Goal: Task Accomplishment & Management: Manage account settings

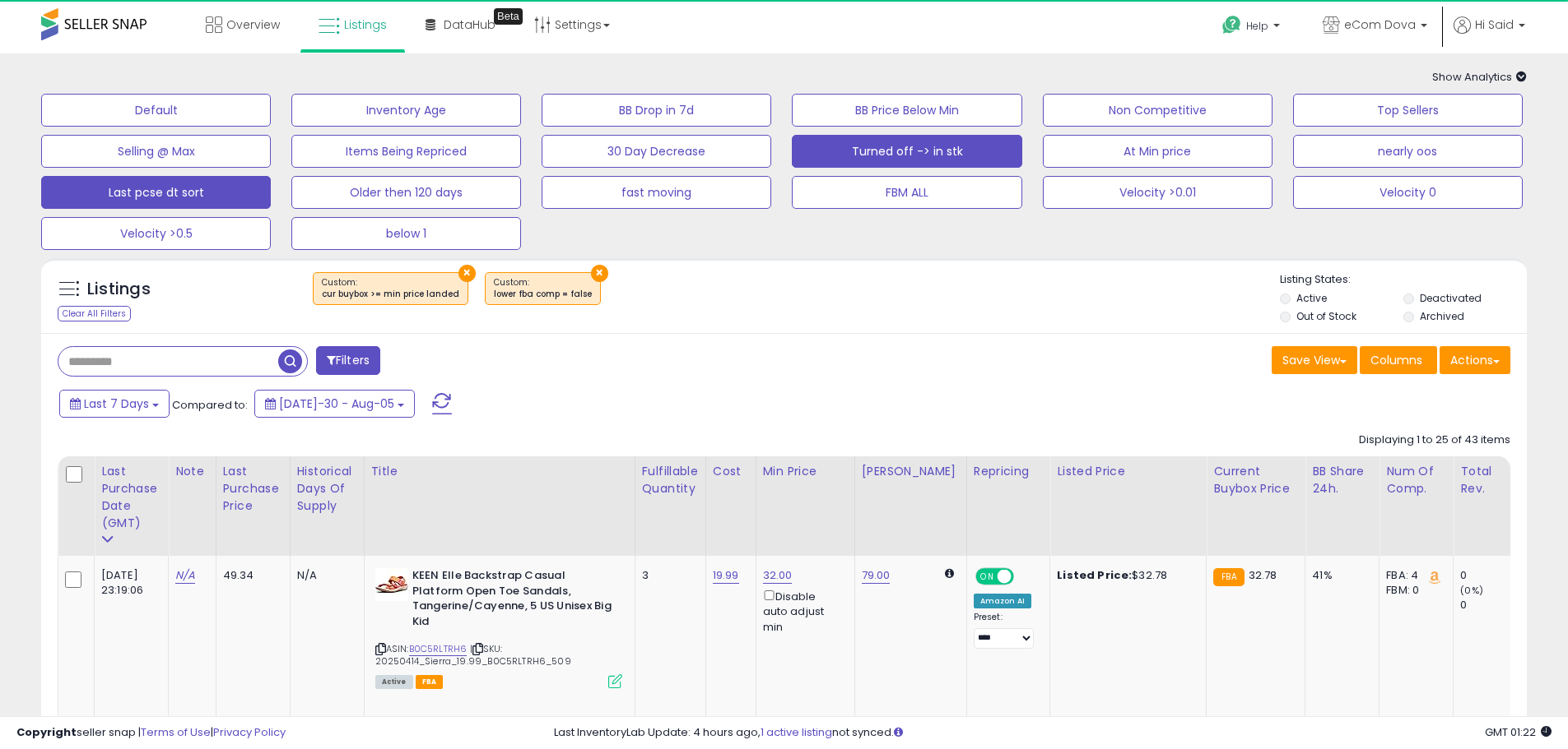
click at [271, 126] on button "Turned off -> in stk" at bounding box center [156, 110] width 229 height 33
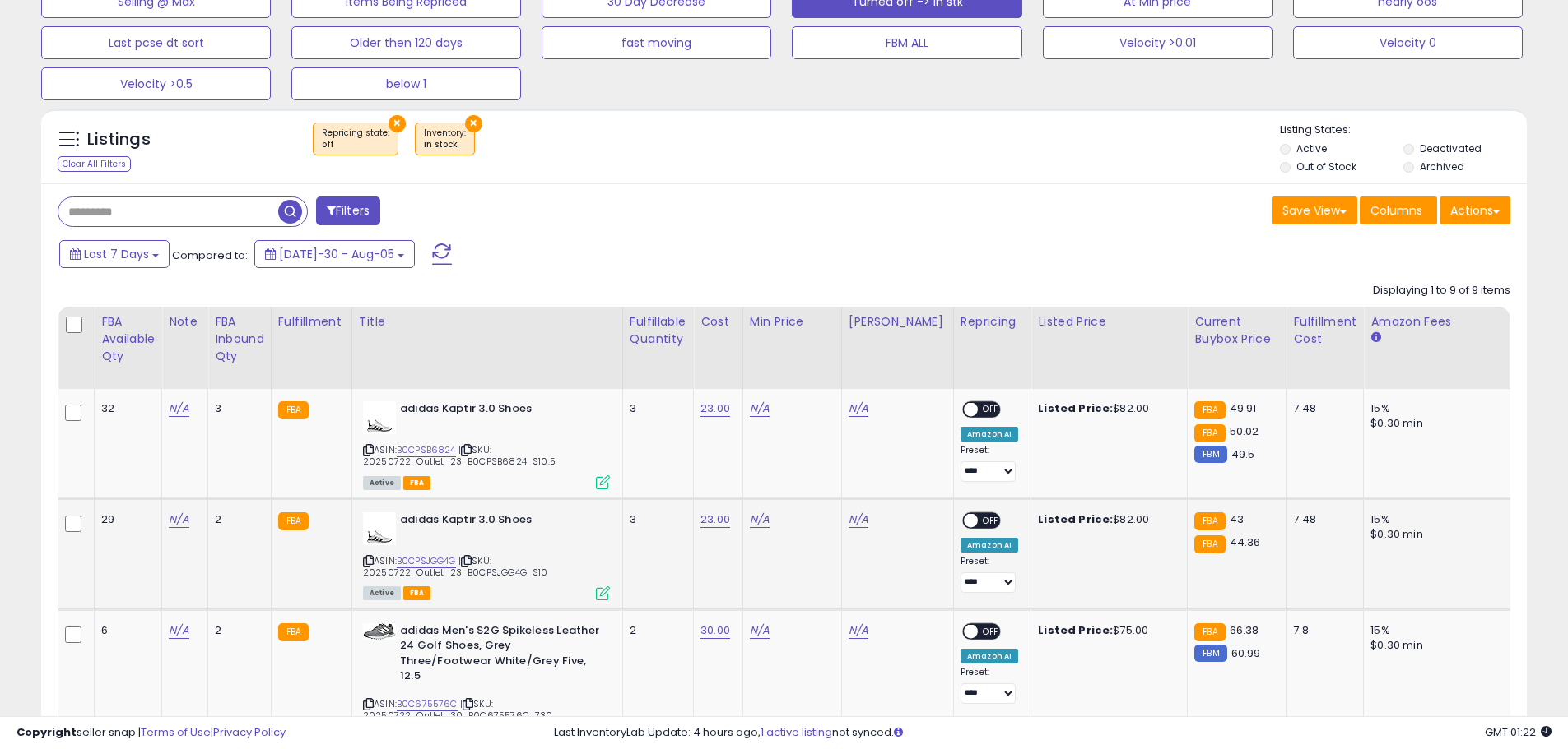
scroll to position [329, 0]
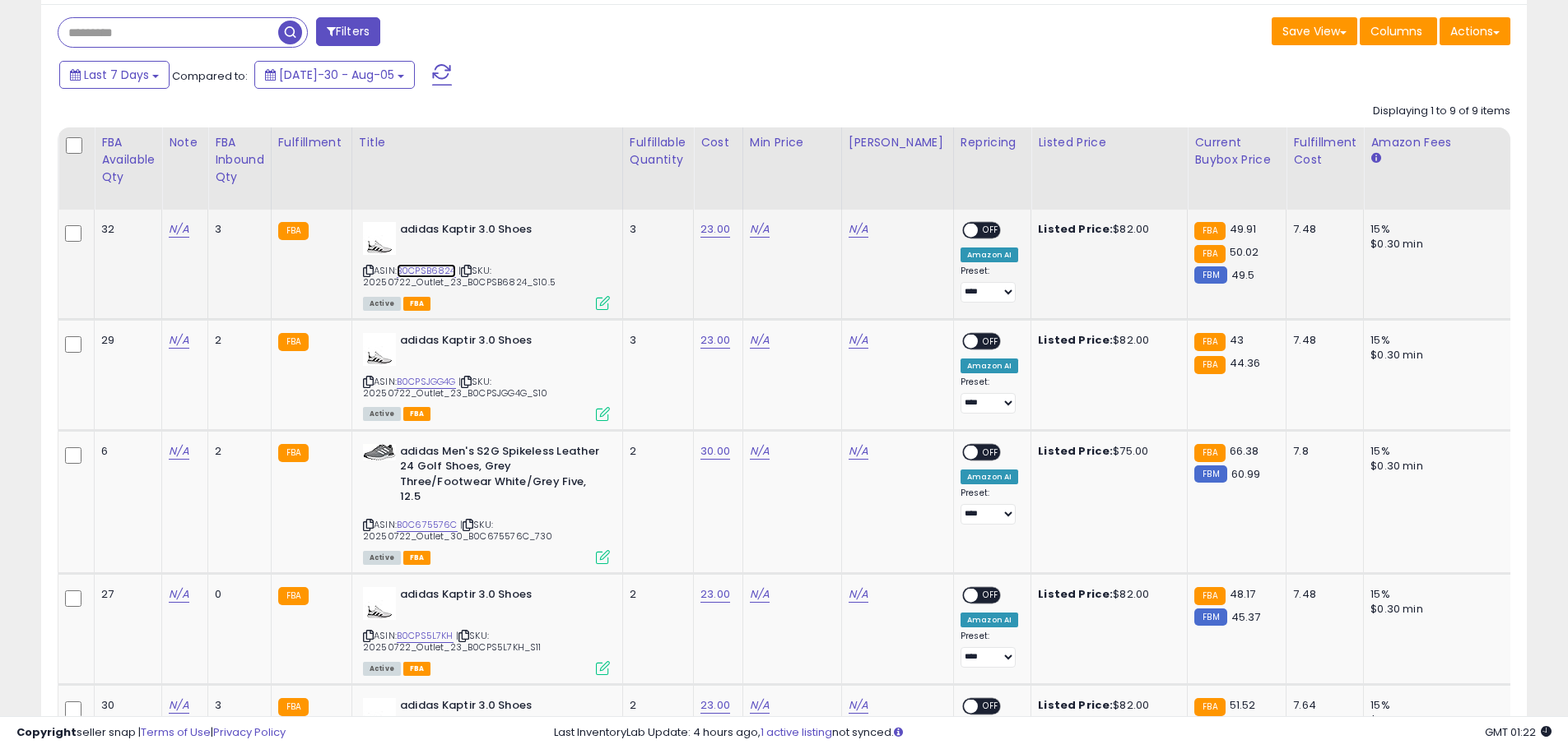
click at [440, 272] on link "B0CPSB6824" at bounding box center [426, 270] width 59 height 14
click at [759, 228] on link "N/A" at bounding box center [759, 229] width 20 height 16
type input "*****"
click at [813, 165] on icon "submit" at bounding box center [808, 170] width 10 height 10
click at [978, 235] on span "OFF" at bounding box center [990, 230] width 26 height 14
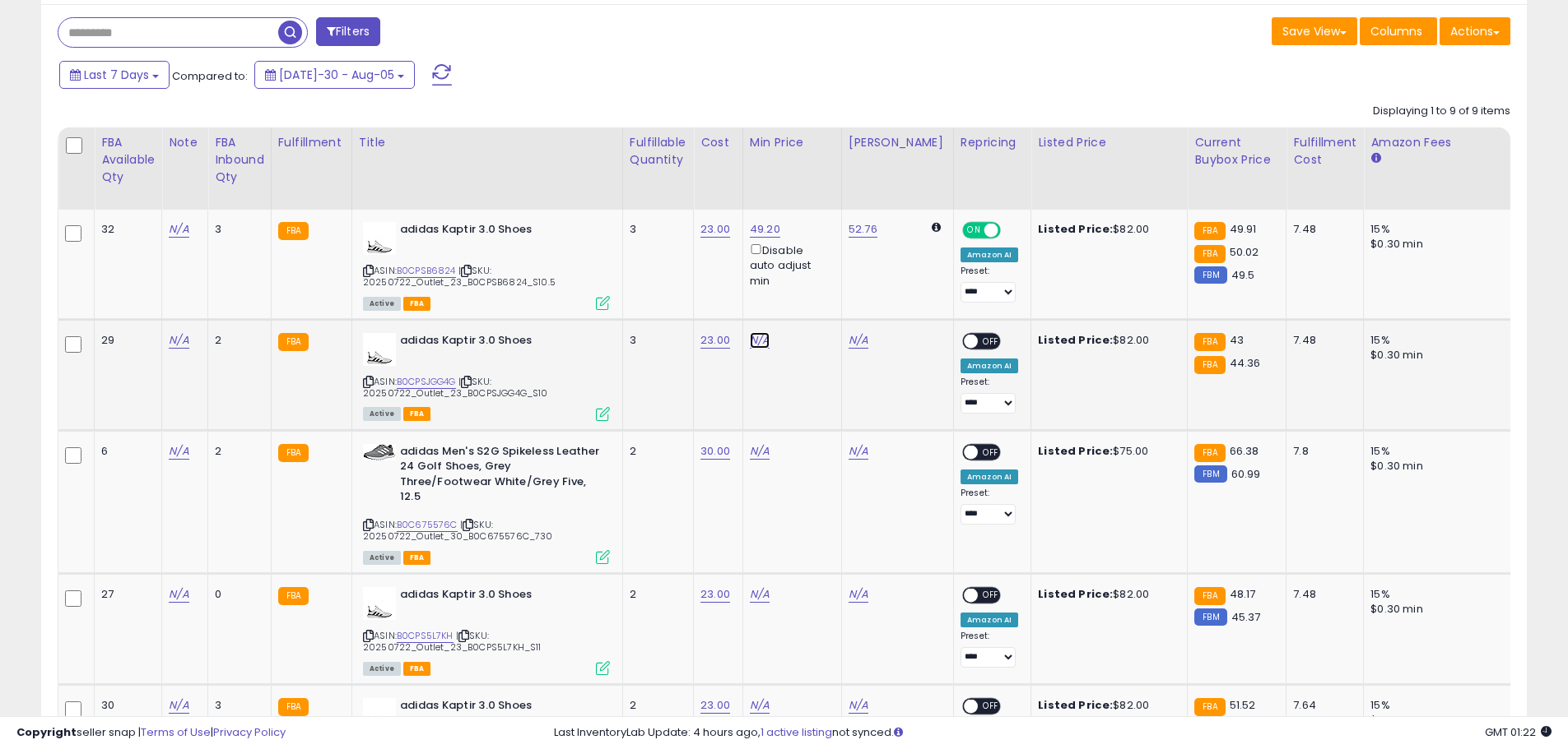
click at [769, 338] on link "N/A" at bounding box center [759, 341] width 20 height 16
type input "*****"
click at [813, 286] on icon "submit" at bounding box center [808, 281] width 10 height 10
click at [427, 518] on link "B0C675576C" at bounding box center [427, 524] width 61 height 14
click at [759, 447] on link "N/A" at bounding box center [759, 452] width 20 height 16
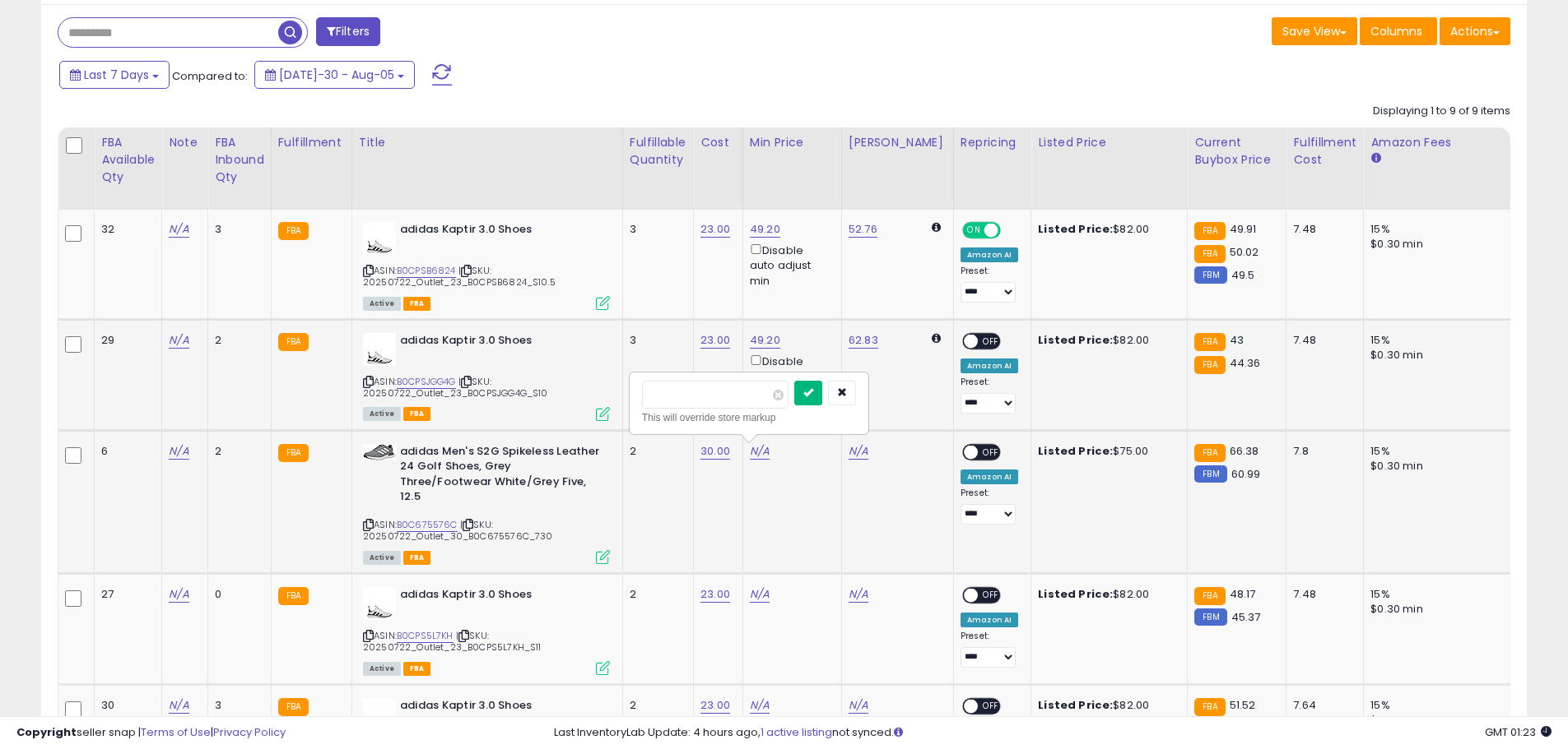
type input "*****"
click at [822, 394] on button "submit" at bounding box center [808, 393] width 28 height 25
click at [978, 340] on span "OFF" at bounding box center [990, 340] width 26 height 14
click at [965, 445] on div "ON OFF" at bounding box center [963, 452] width 39 height 14
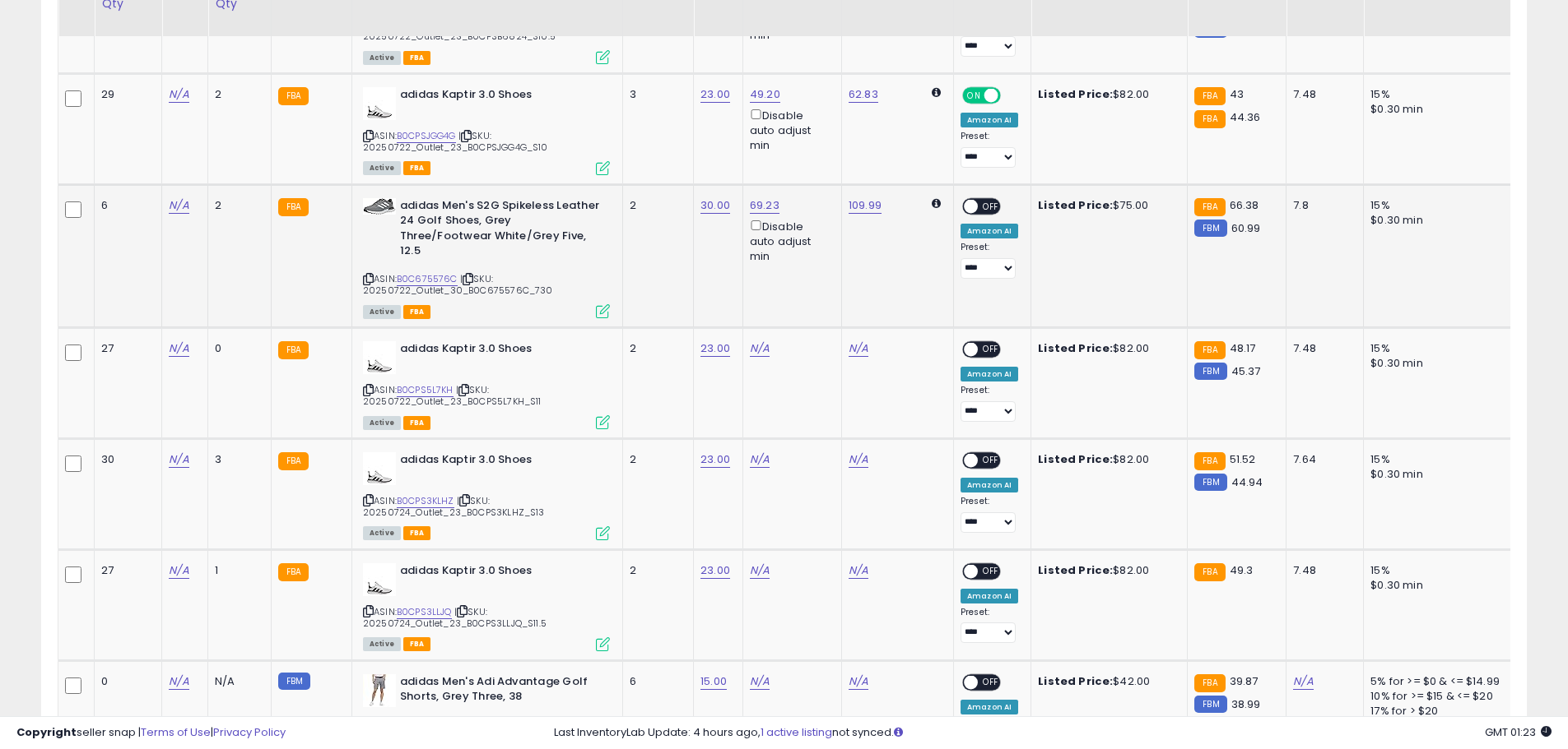
scroll to position [575, 0]
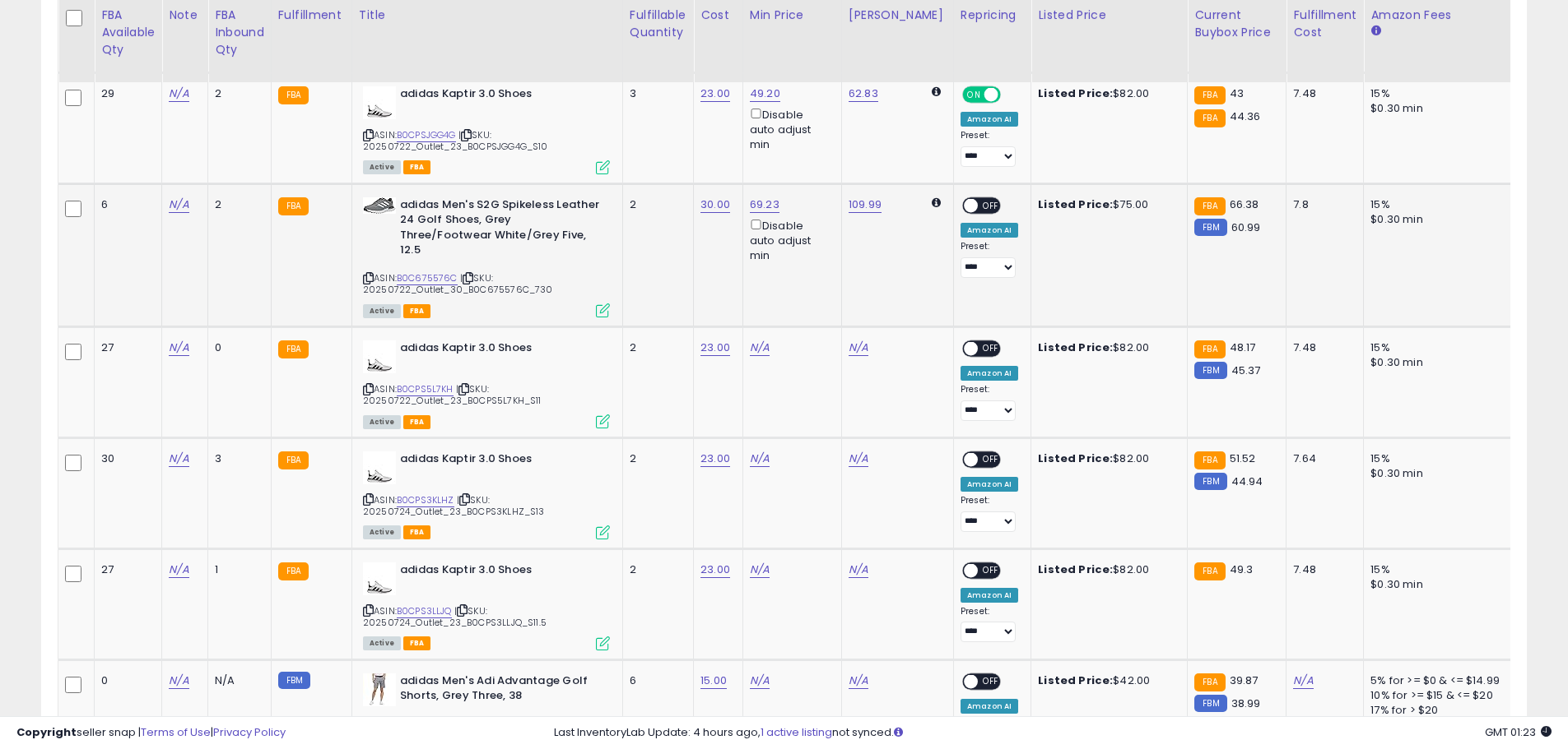
click at [964, 207] on span at bounding box center [970, 205] width 14 height 14
click at [768, 340] on link "N/A" at bounding box center [759, 348] width 20 height 16
type input "*****"
click at [822, 267] on button "submit" at bounding box center [808, 274] width 28 height 25
click at [964, 342] on span at bounding box center [970, 348] width 14 height 14
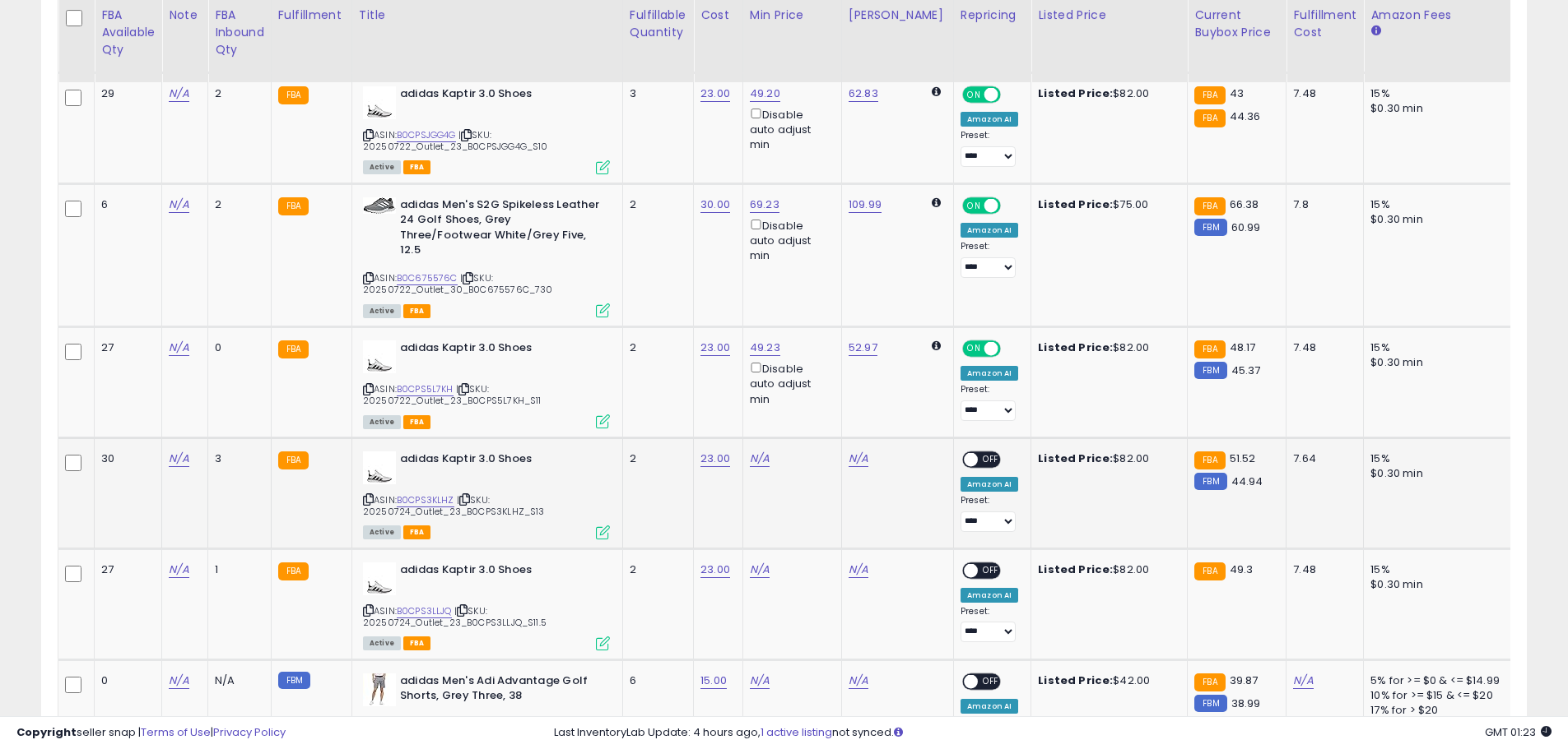
click at [775, 452] on td "N/A" at bounding box center [791, 493] width 99 height 111
click at [768, 451] on link "N/A" at bounding box center [759, 459] width 20 height 16
type input "*****"
click at [822, 390] on button "submit" at bounding box center [808, 384] width 28 height 25
click at [978, 453] on span "OFF" at bounding box center [990, 459] width 26 height 14
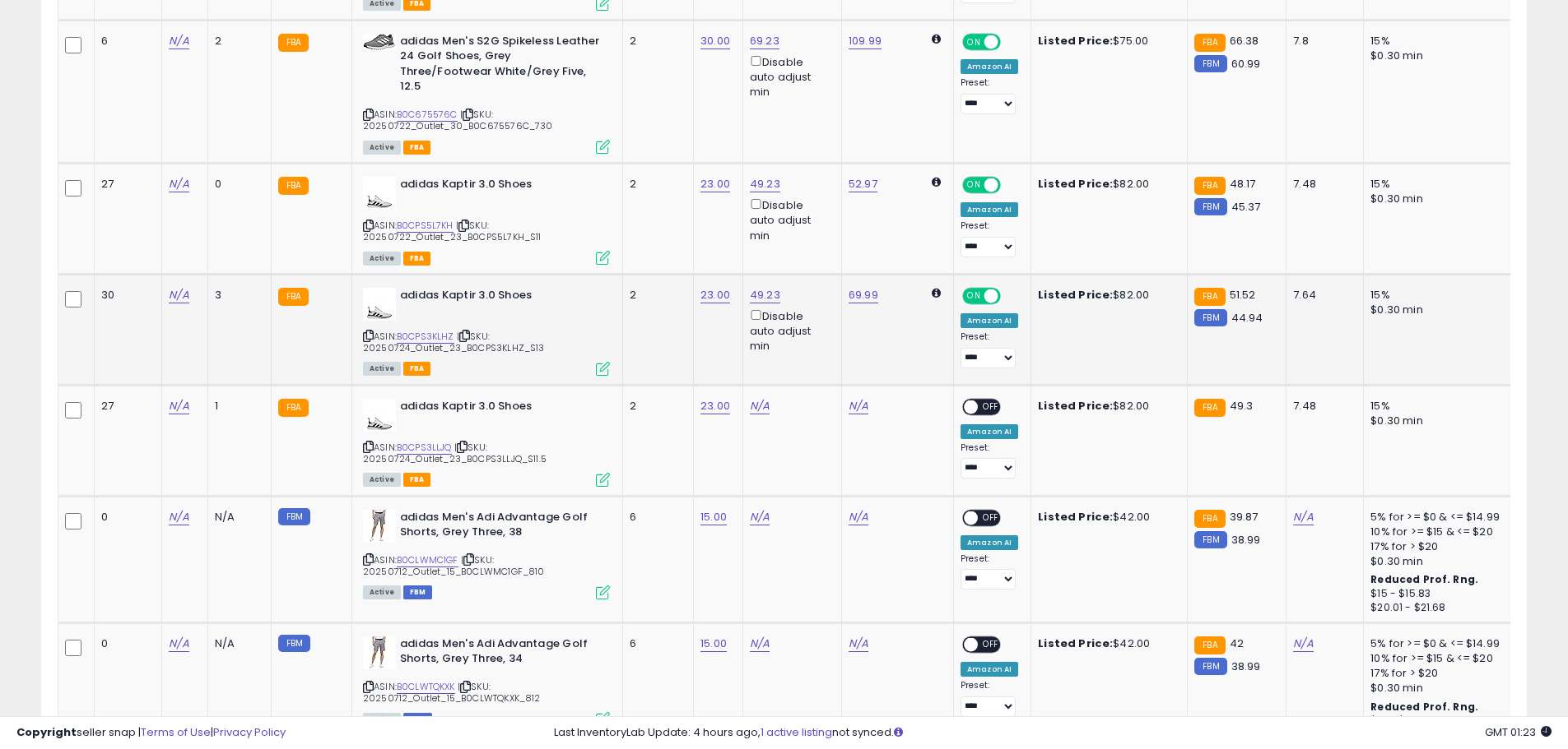
scroll to position [740, 0]
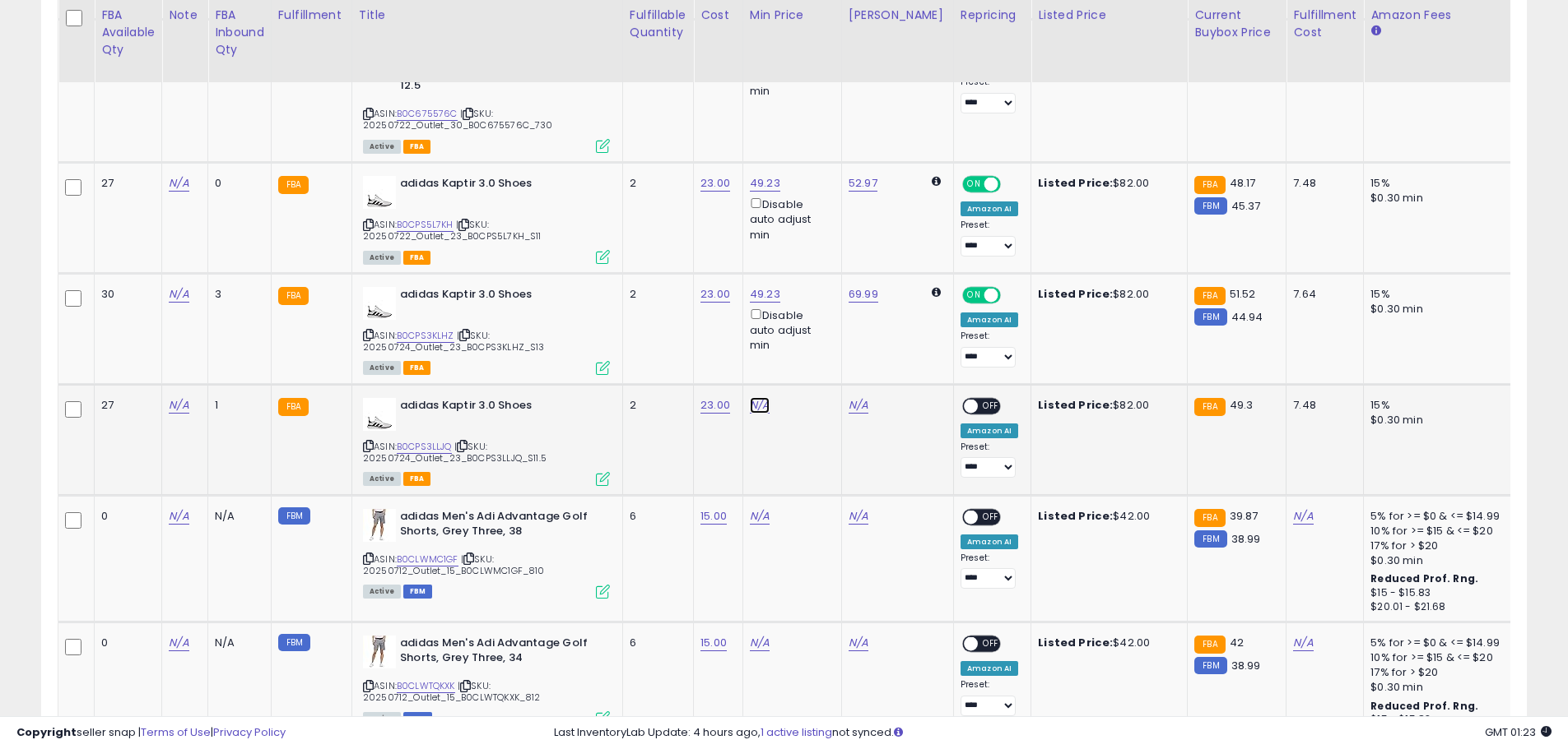
click at [758, 397] on link "N/A" at bounding box center [759, 405] width 20 height 16
type input "*****"
click at [819, 334] on div "*****" at bounding box center [749, 334] width 214 height 29
click at [822, 339] on button "submit" at bounding box center [808, 331] width 28 height 25
click at [978, 399] on span "OFF" at bounding box center [990, 405] width 26 height 14
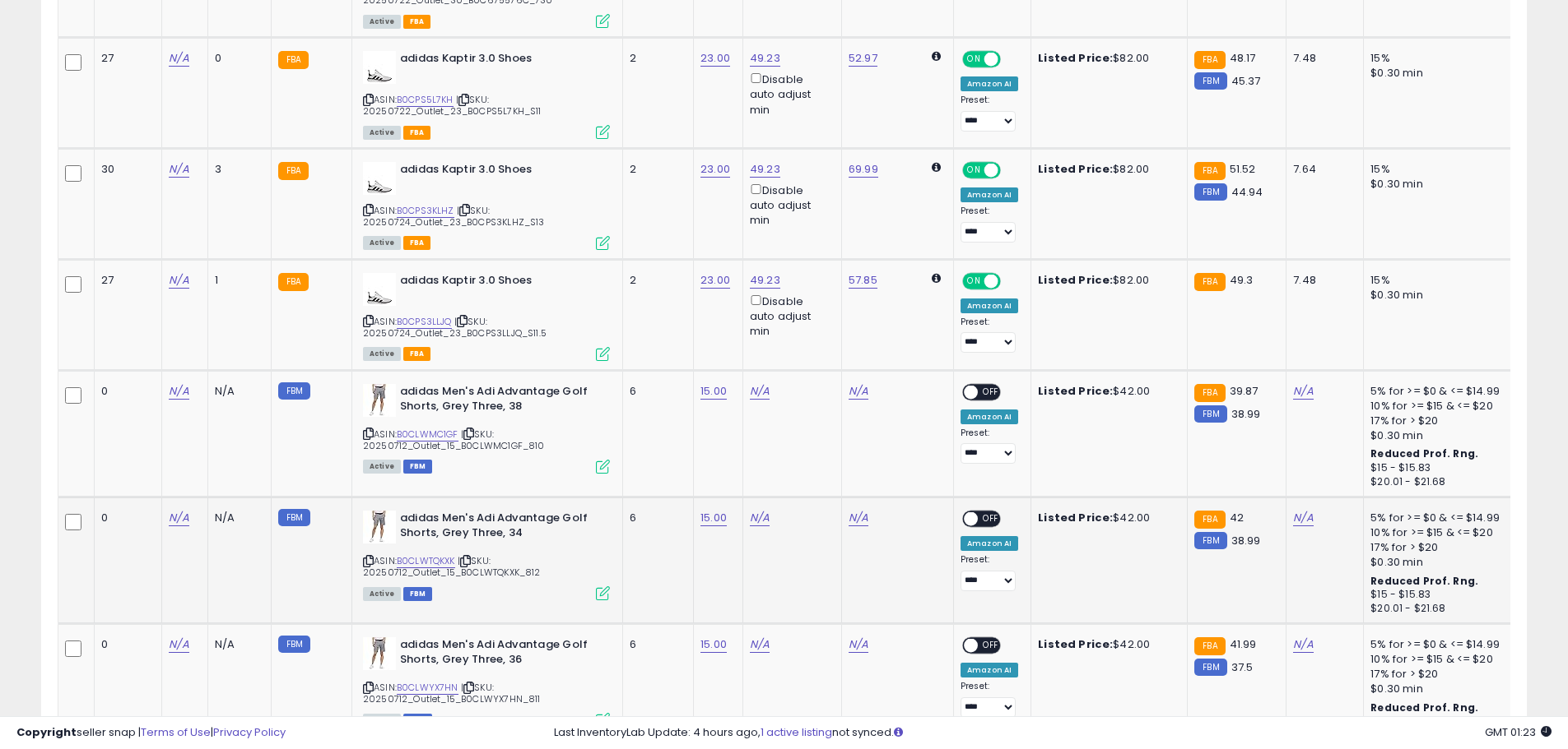
scroll to position [904, 0]
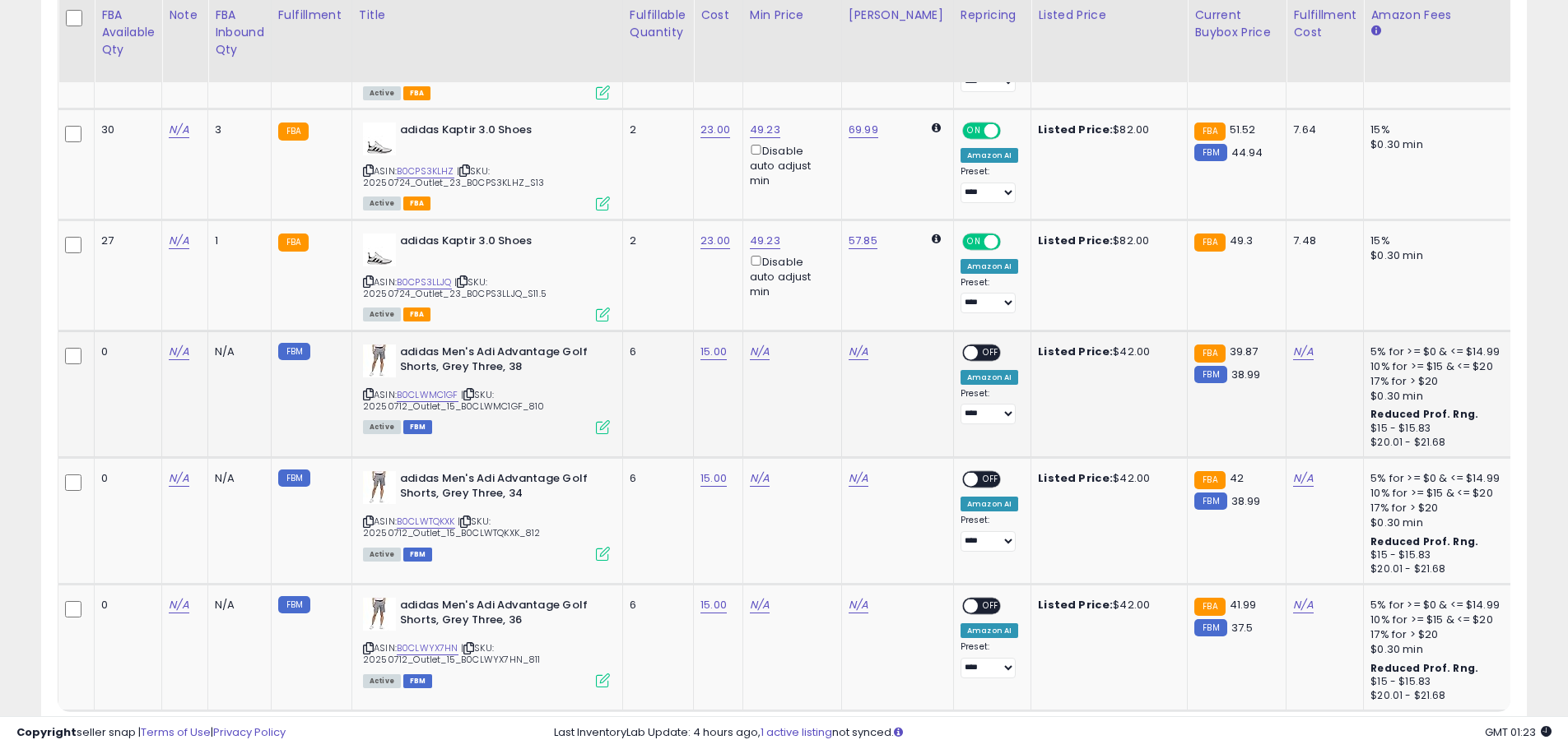
click at [441, 388] on span "| SKU: 20250712_Outlet_15_B0CLWMC1GF_810" at bounding box center [454, 400] width 182 height 25
click at [438, 388] on link "B0CLWMC1GF" at bounding box center [427, 394] width 62 height 14
click at [762, 344] on link "N/A" at bounding box center [759, 352] width 20 height 16
type input "*****"
click at [822, 274] on button "submit" at bounding box center [808, 277] width 28 height 25
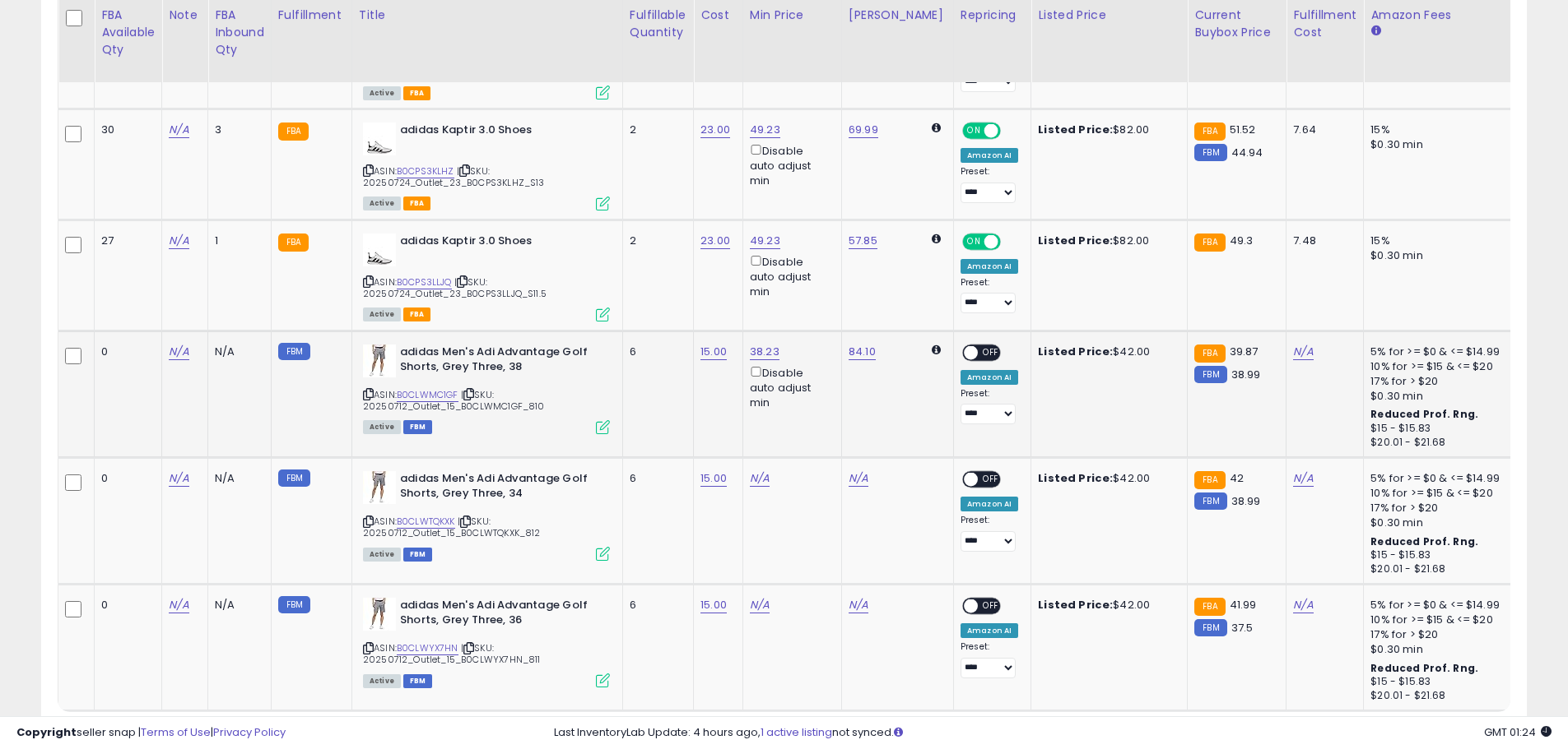
click at [978, 345] on span "OFF" at bounding box center [990, 352] width 26 height 14
click at [765, 471] on link "N/A" at bounding box center [759, 479] width 20 height 16
type input "*****"
click at [813, 408] on icon "submit" at bounding box center [808, 404] width 10 height 10
click at [965, 472] on div "ON OFF" at bounding box center [963, 478] width 39 height 14
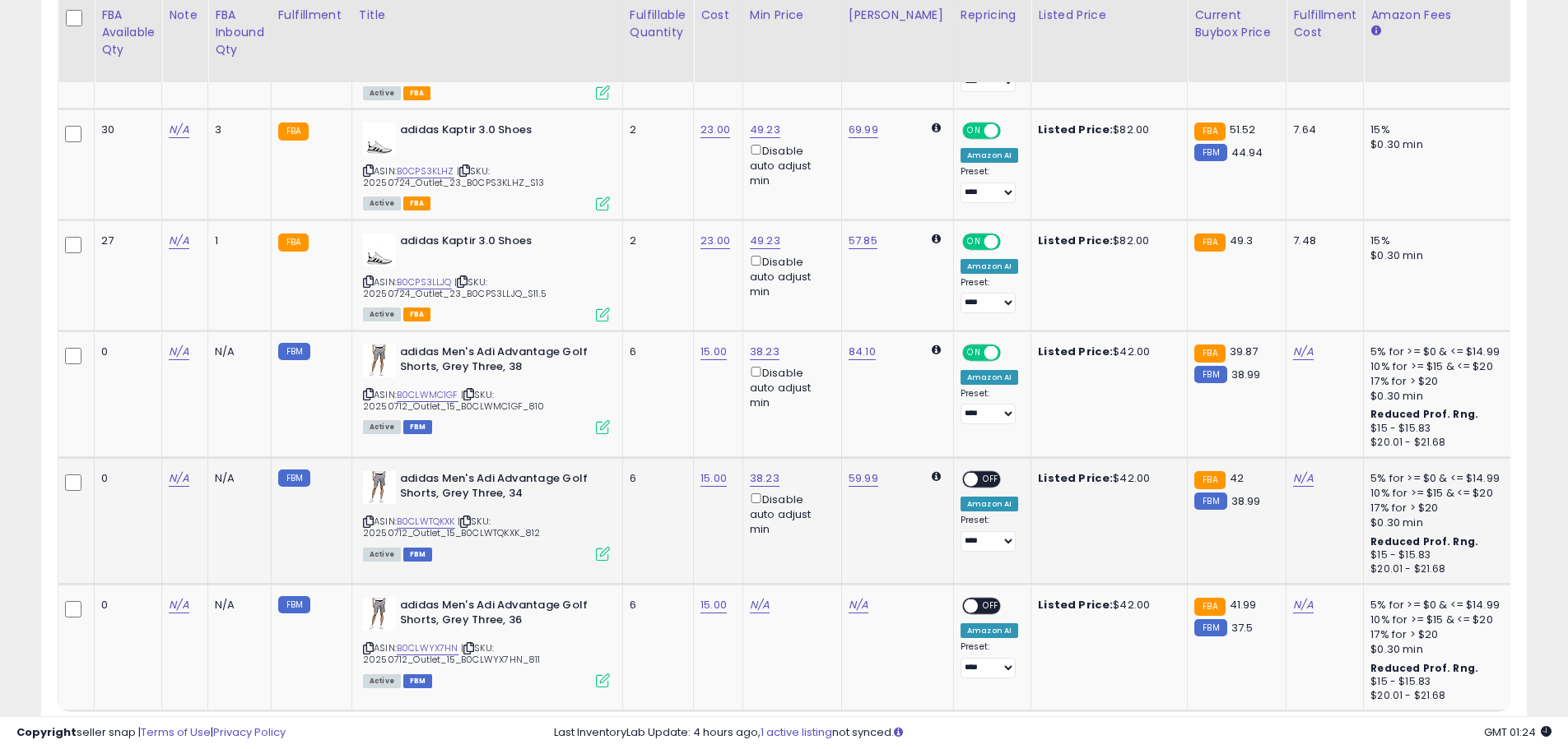
click at [978, 472] on span "OFF" at bounding box center [990, 478] width 26 height 14
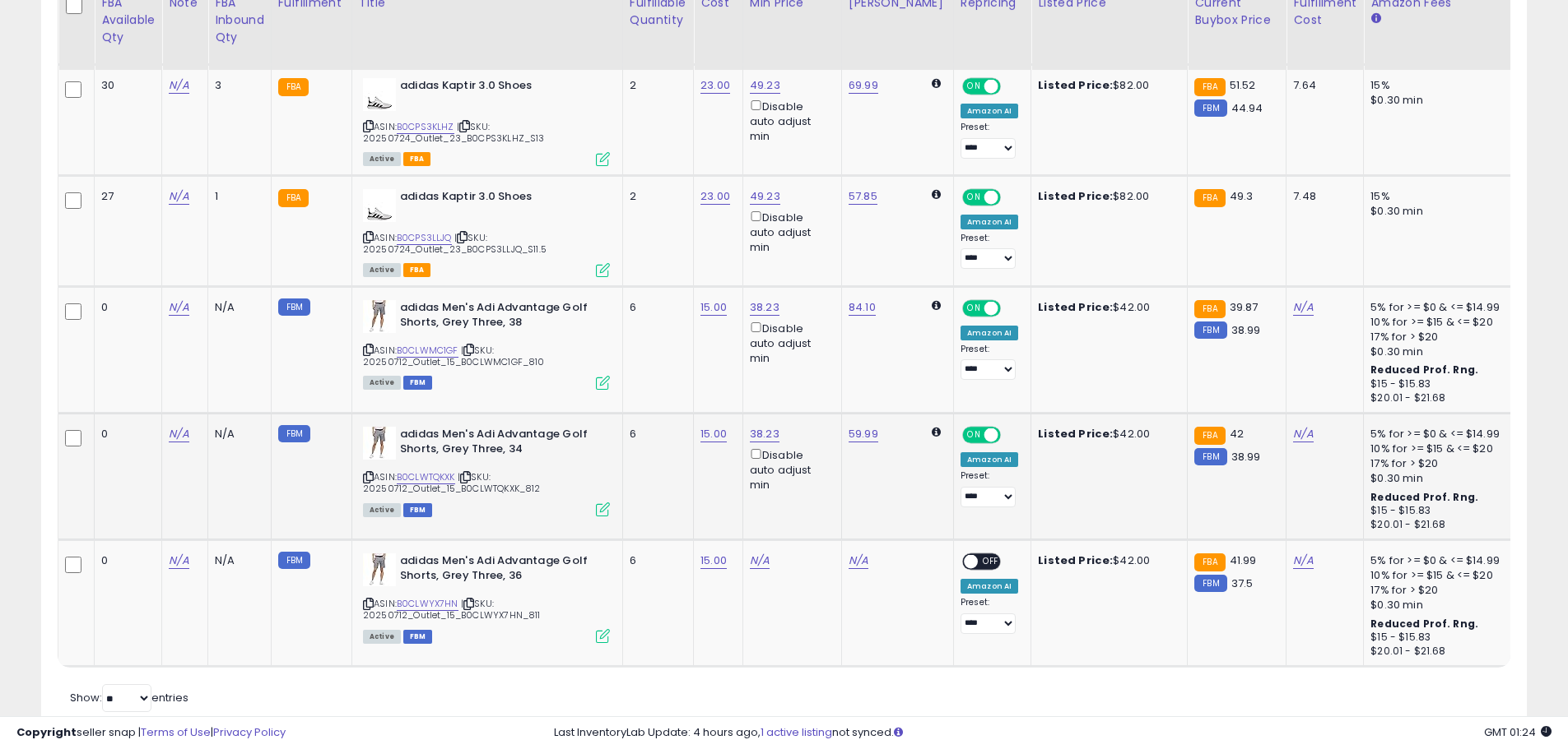
scroll to position [987, 0]
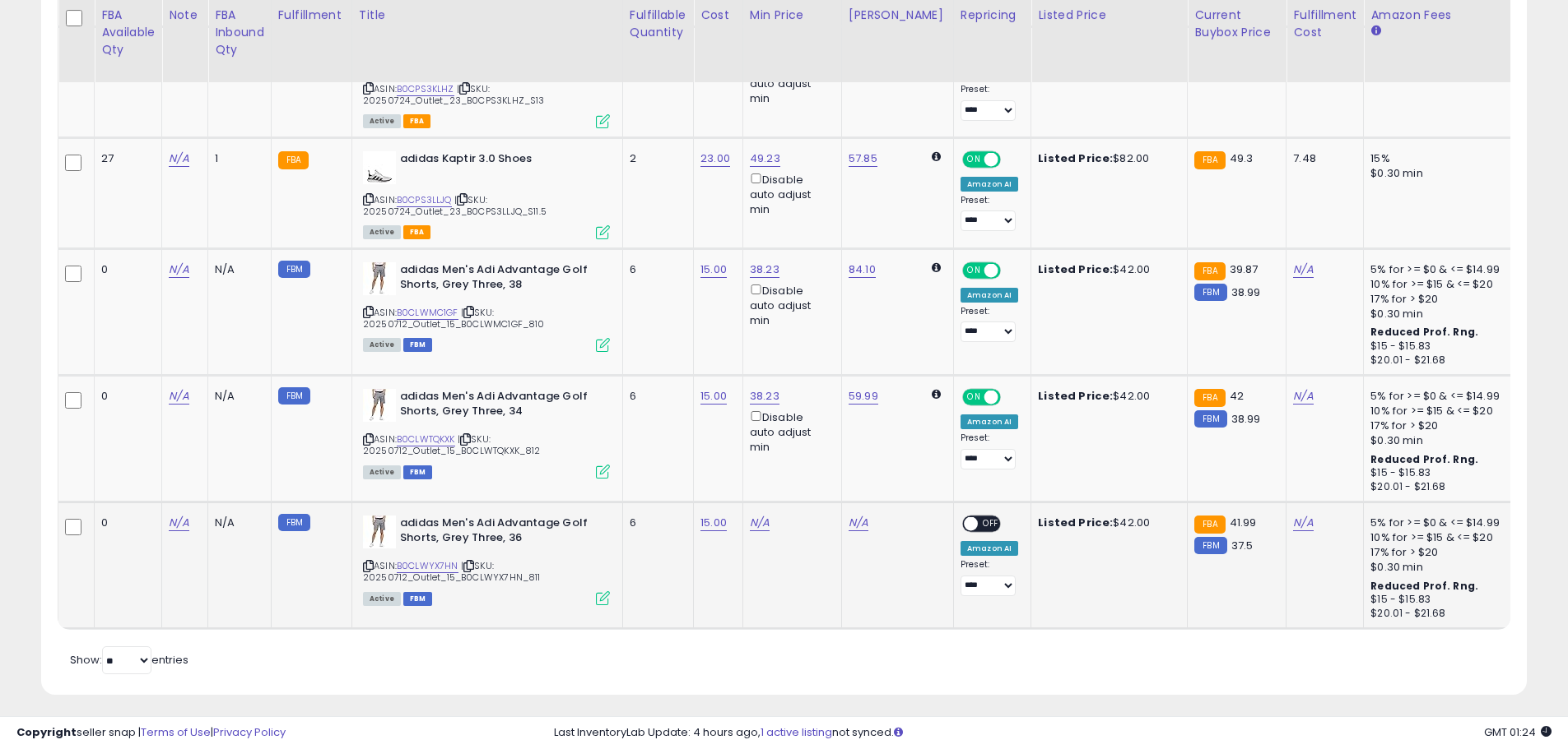
click at [748, 508] on td "N/A" at bounding box center [791, 564] width 99 height 126
click at [761, 516] on td "N/A" at bounding box center [791, 564] width 99 height 126
click at [761, 514] on link "N/A" at bounding box center [759, 523] width 20 height 16
type input "*****"
click at [813, 445] on icon "submit" at bounding box center [808, 448] width 10 height 10
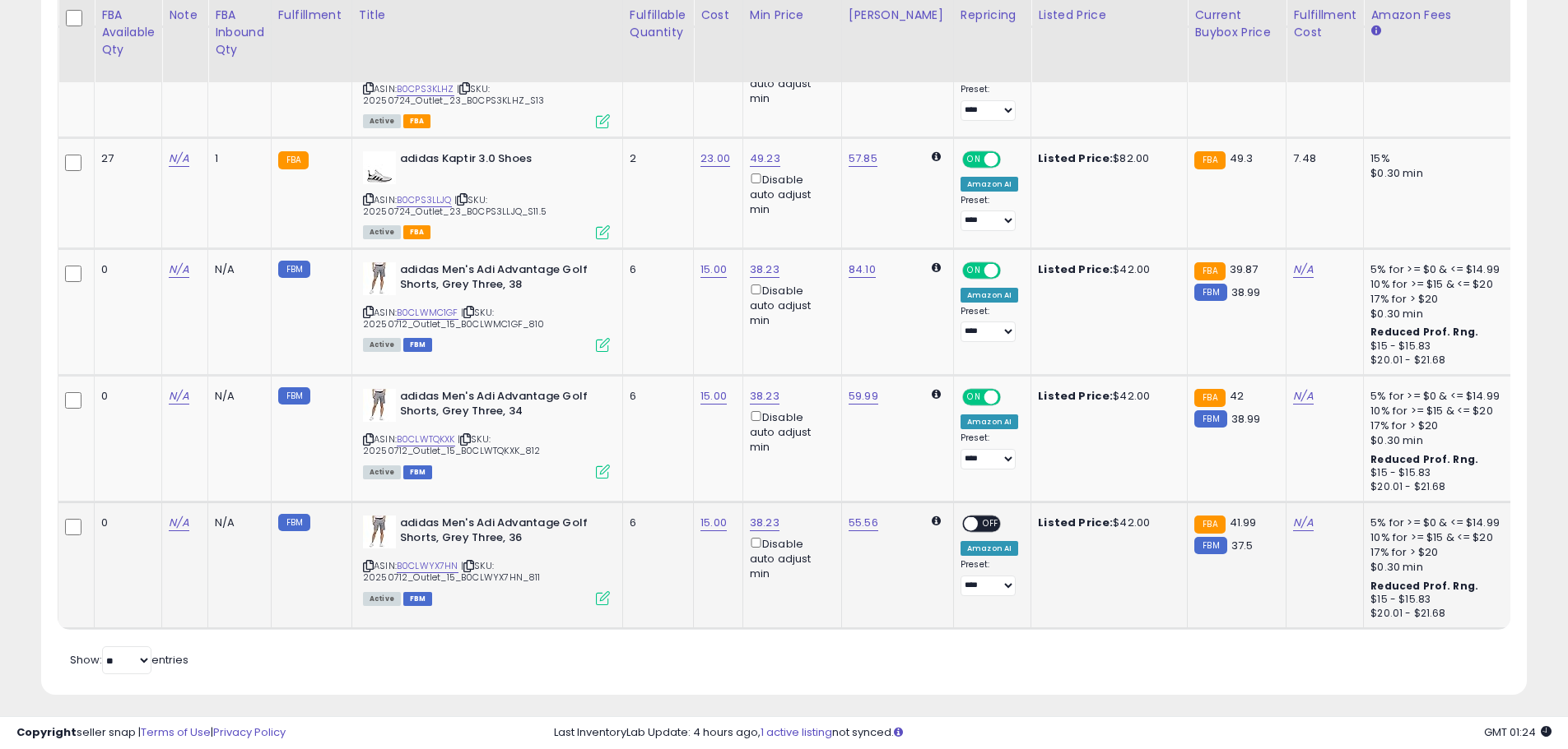
click at [978, 517] on span "OFF" at bounding box center [990, 524] width 26 height 14
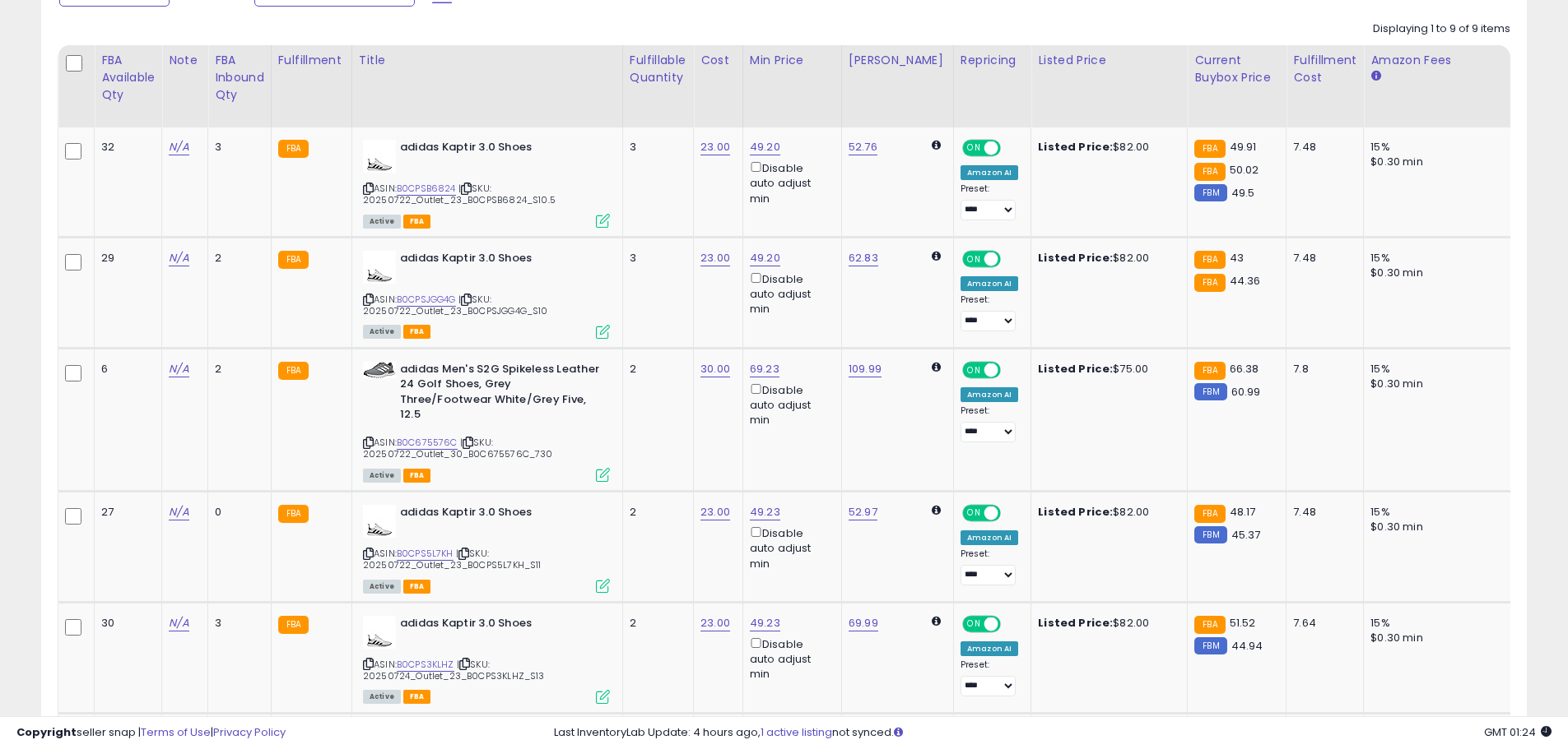
scroll to position [0, 0]
